Goal: Task Accomplishment & Management: Use online tool/utility

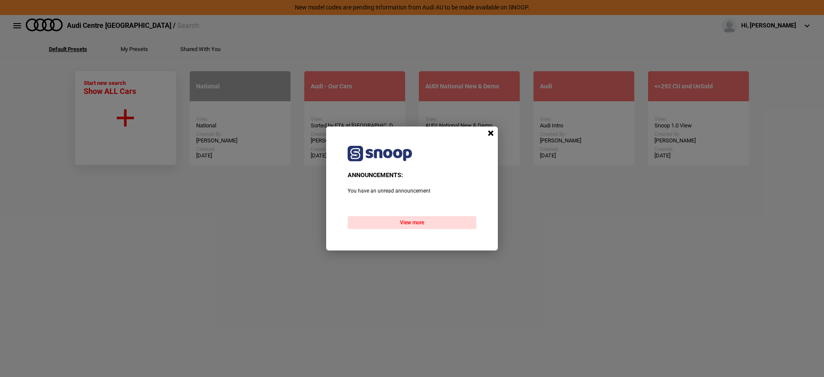
click at [493, 133] on span at bounding box center [490, 133] width 13 height 13
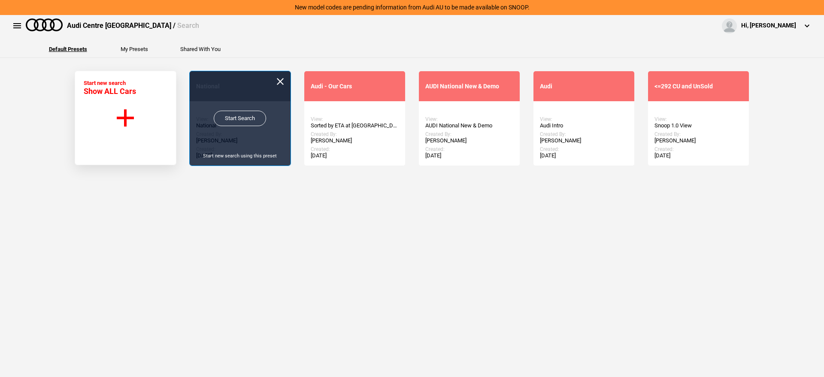
click at [240, 115] on link "Start Search" at bounding box center [240, 118] width 52 height 15
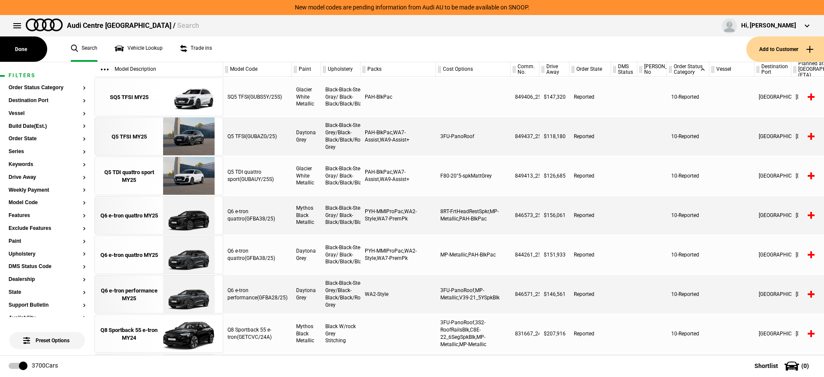
click at [82, 50] on link "Search" at bounding box center [84, 48] width 27 height 25
click at [87, 49] on link "Search" at bounding box center [84, 48] width 27 height 25
click at [131, 49] on link "Vehicle Lookup" at bounding box center [139, 48] width 48 height 25
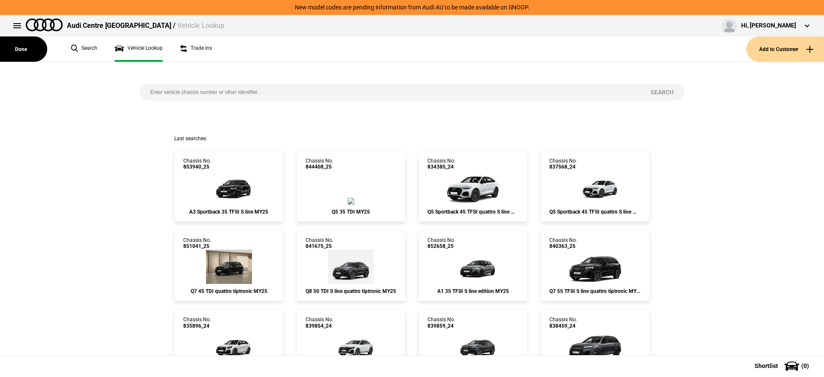
click at [227, 91] on input "search" at bounding box center [389, 92] width 500 height 17
paste input "849395"
type input "849395"
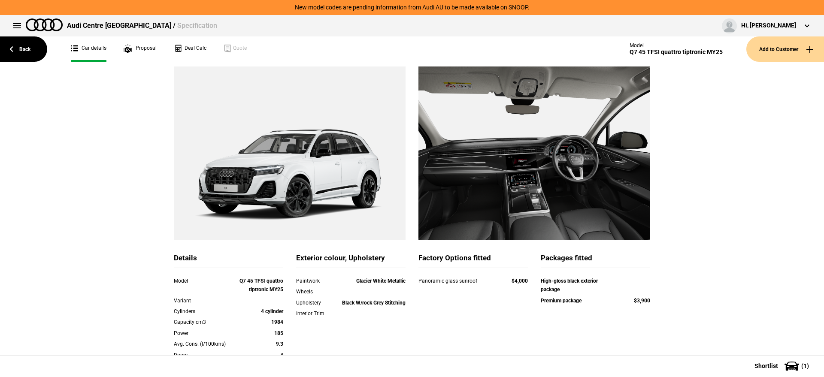
scroll to position [107, 0]
